Goal: Information Seeking & Learning: Learn about a topic

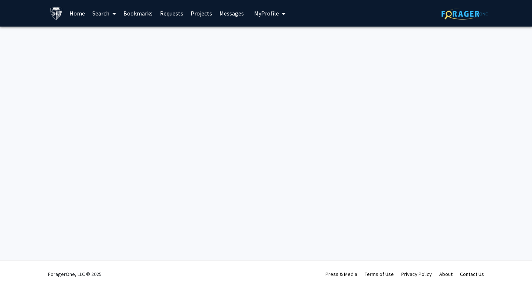
click at [76, 14] on link "Home" at bounding box center [77, 13] width 23 height 26
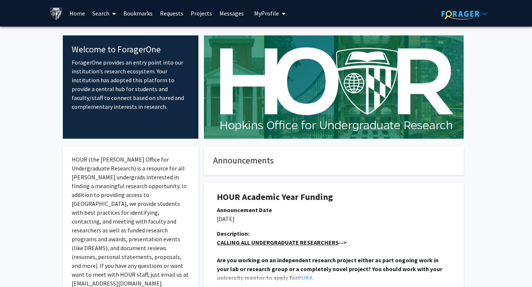
click at [113, 13] on icon at bounding box center [114, 14] width 4 height 6
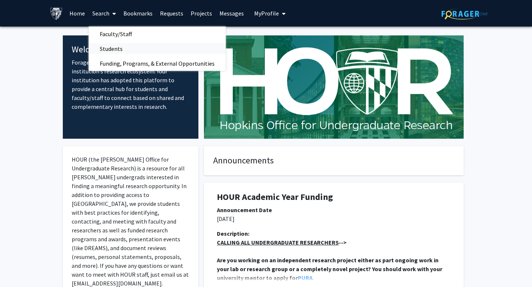
click at [112, 45] on span "Students" at bounding box center [111, 48] width 45 height 15
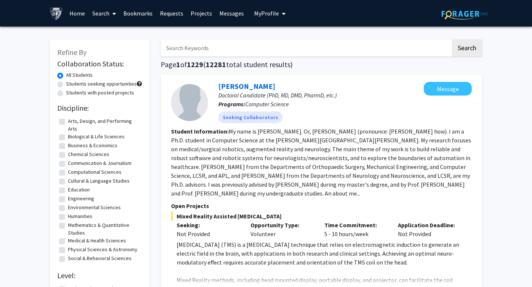
click at [110, 18] on span at bounding box center [112, 14] width 7 height 26
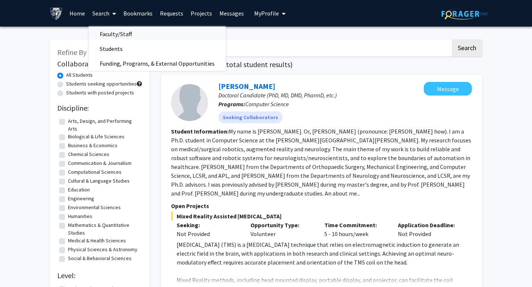
click at [111, 30] on span "Faculty/Staff" at bounding box center [116, 34] width 54 height 15
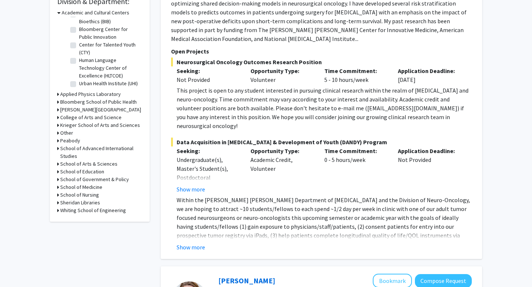
scroll to position [235, 0]
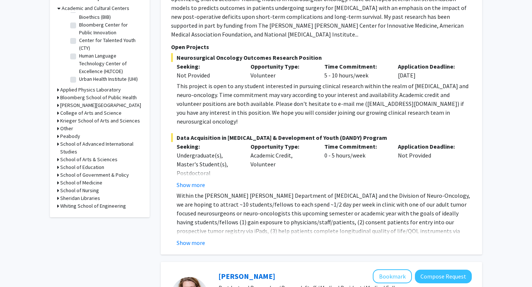
click at [89, 179] on h3 "School of Medicine" at bounding box center [81, 183] width 42 height 8
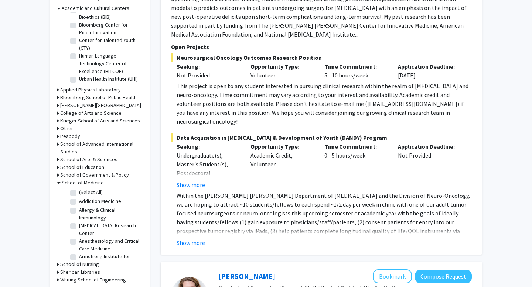
click at [89, 179] on h3 "School of Medicine" at bounding box center [83, 183] width 42 height 8
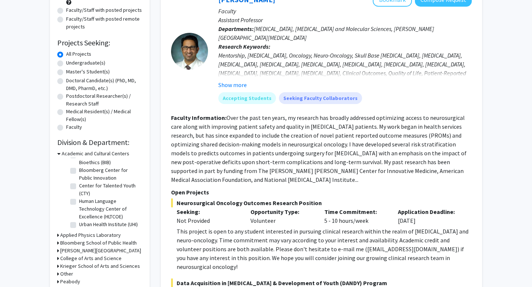
scroll to position [0, 0]
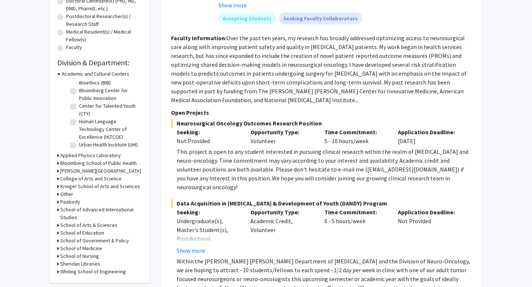
click at [98, 165] on h3 "Bloomberg School of Public Health" at bounding box center [98, 164] width 76 height 8
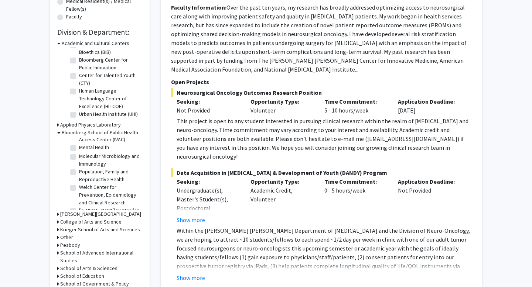
scroll to position [353, 0]
click at [96, 174] on label "Population, Family and Reproductive Health" at bounding box center [109, 169] width 61 height 16
click at [84, 166] on input "Population, Family and Reproductive Health" at bounding box center [81, 163] width 5 height 5
checkbox input "true"
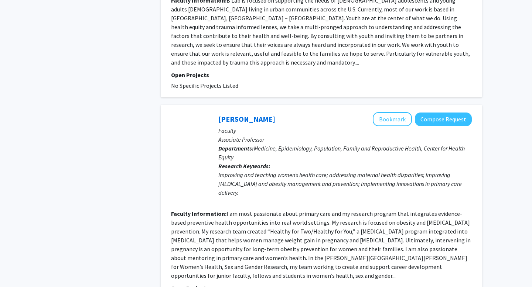
scroll to position [1733, 0]
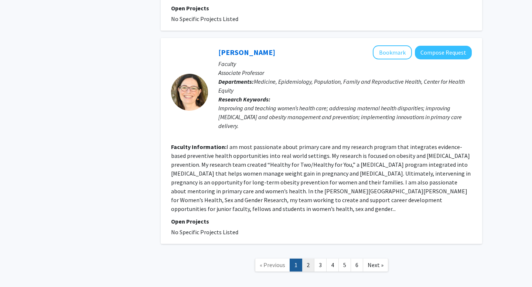
click at [306, 259] on link "2" at bounding box center [308, 265] width 13 height 13
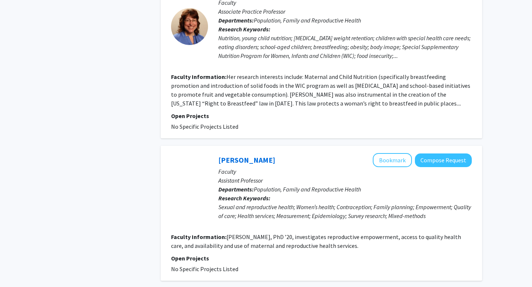
scroll to position [1394, 0]
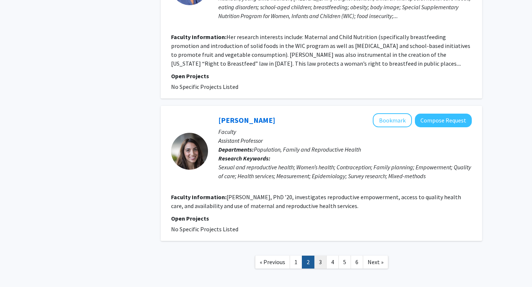
click at [319, 256] on link "3" at bounding box center [320, 262] width 13 height 13
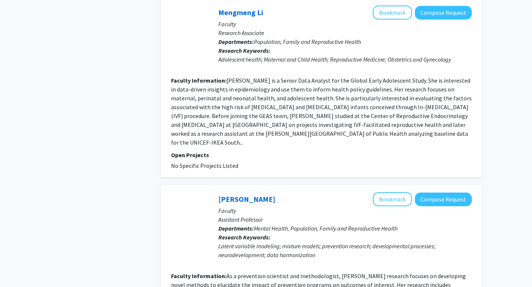
scroll to position [1733, 0]
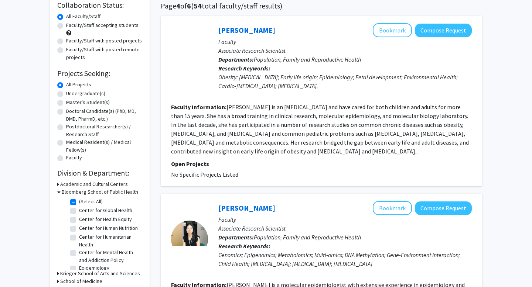
scroll to position [67, 0]
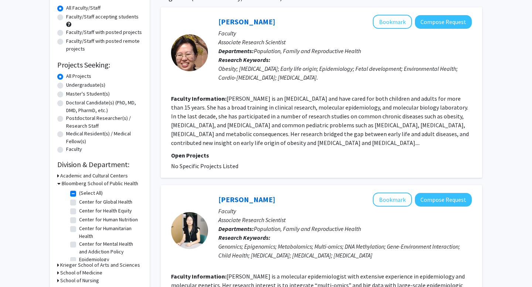
click at [79, 191] on label "(Select All)" at bounding box center [91, 193] width 24 height 8
click at [79, 191] on input "(Select All)" at bounding box center [81, 191] width 5 height 5
checkbox input "false"
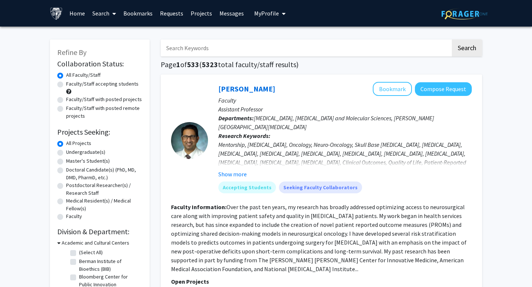
click at [81, 163] on label "Master's Student(s)" at bounding box center [88, 161] width 44 height 8
click at [71, 162] on input "Master's Student(s)" at bounding box center [68, 159] width 5 height 5
radio input "true"
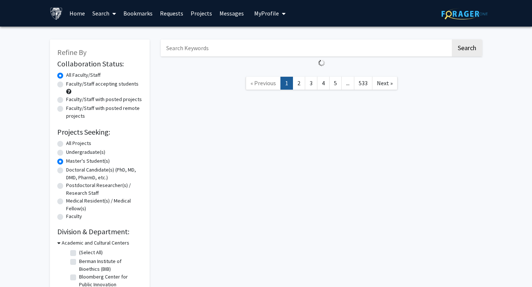
click at [81, 156] on div "Undergraduate(s)" at bounding box center [99, 152] width 85 height 9
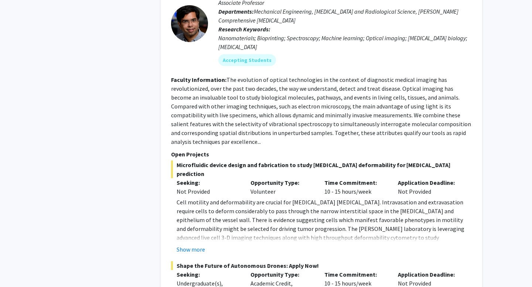
scroll to position [3587, 0]
